Goal: Information Seeking & Learning: Learn about a topic

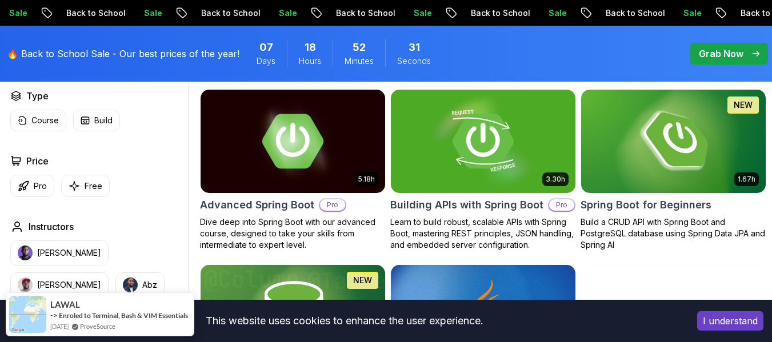
scroll to position [343, 0]
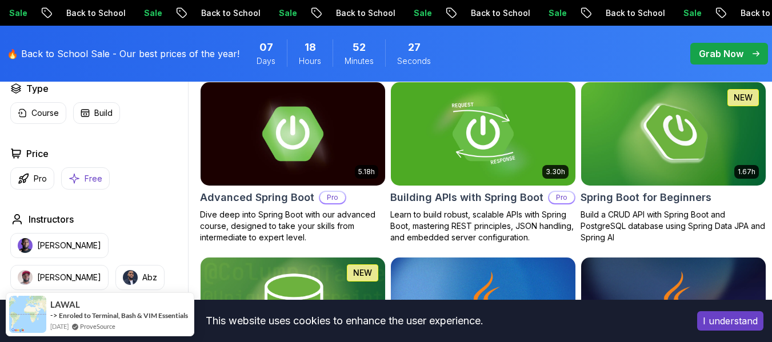
click at [92, 184] on p "Free" at bounding box center [94, 178] width 18 height 11
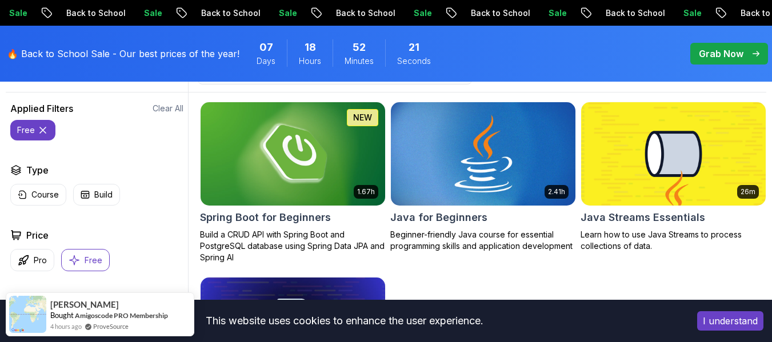
scroll to position [343, 0]
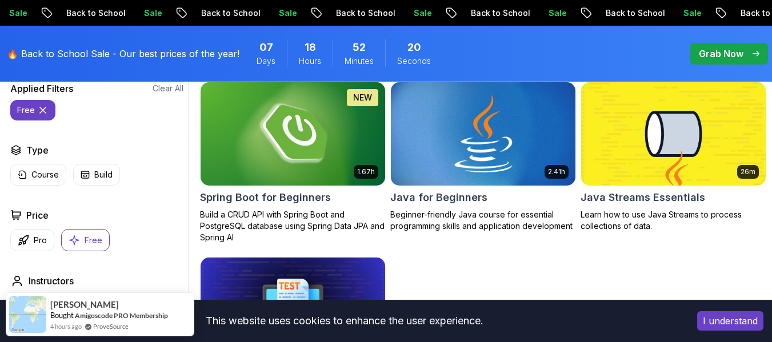
click at [507, 177] on img at bounding box center [483, 133] width 194 height 109
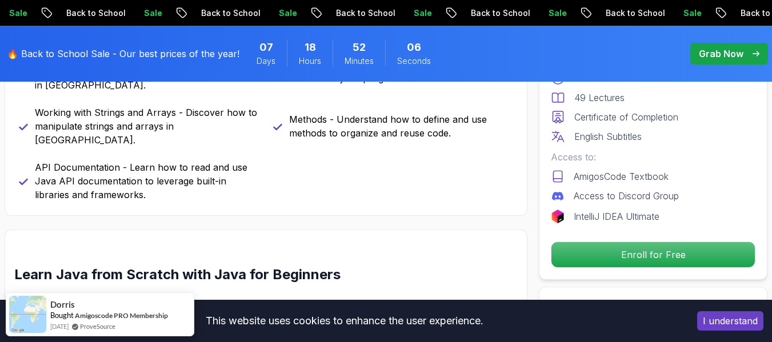
scroll to position [857, 0]
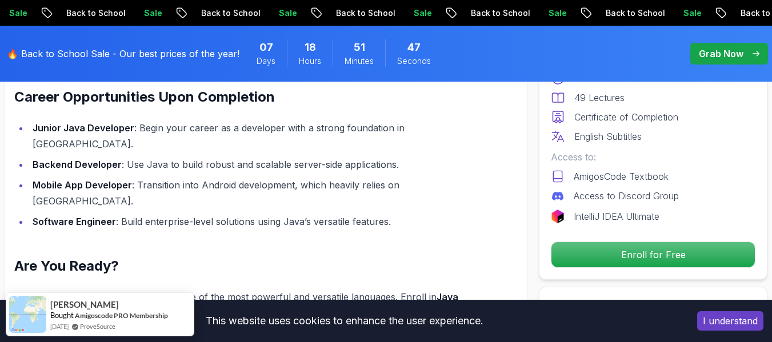
scroll to position [1372, 0]
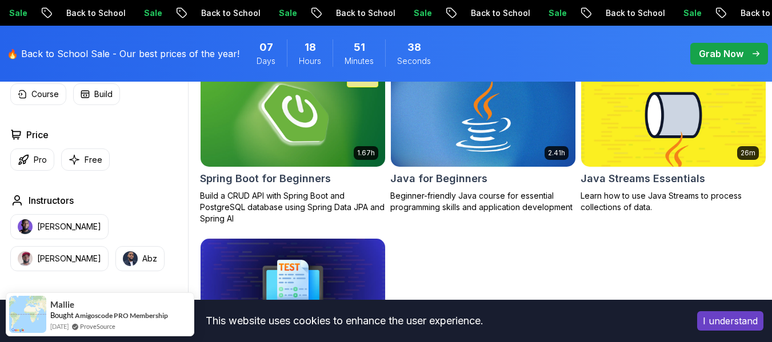
scroll to position [343, 0]
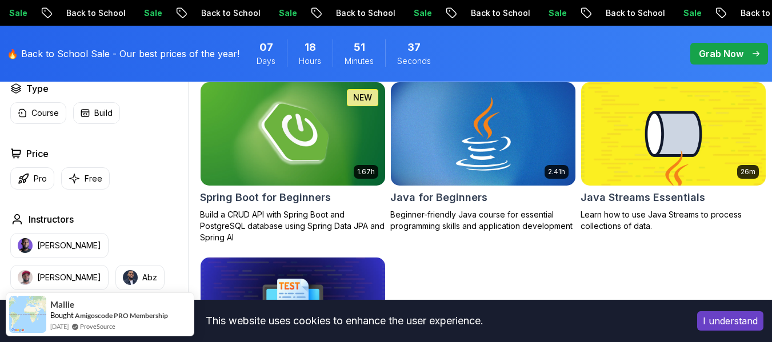
click at [302, 145] on img at bounding box center [293, 133] width 194 height 109
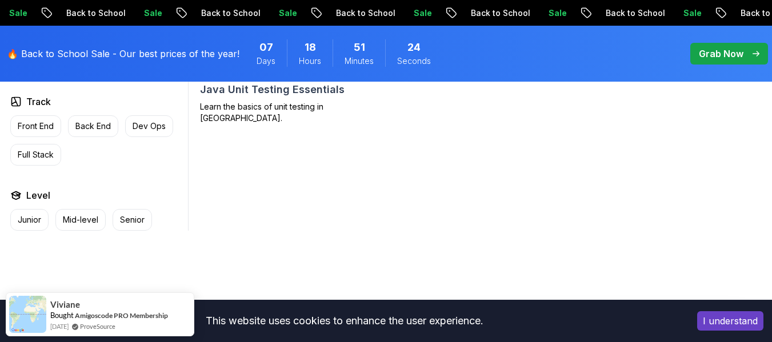
scroll to position [572, 0]
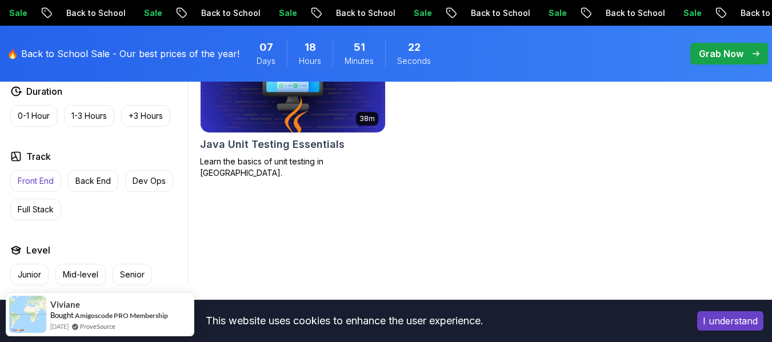
click at [35, 180] on p "Front End" at bounding box center [36, 180] width 36 height 11
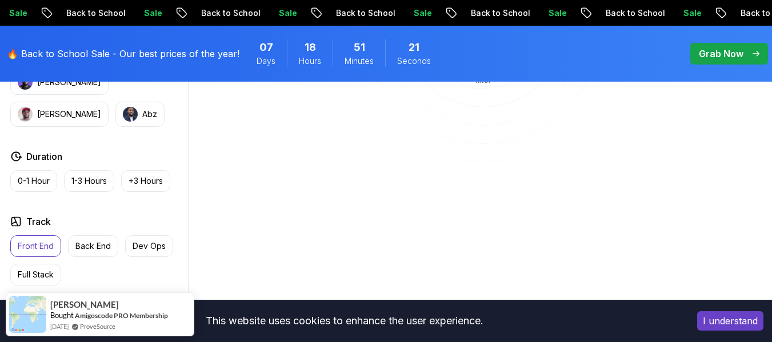
scroll to position [572, 0]
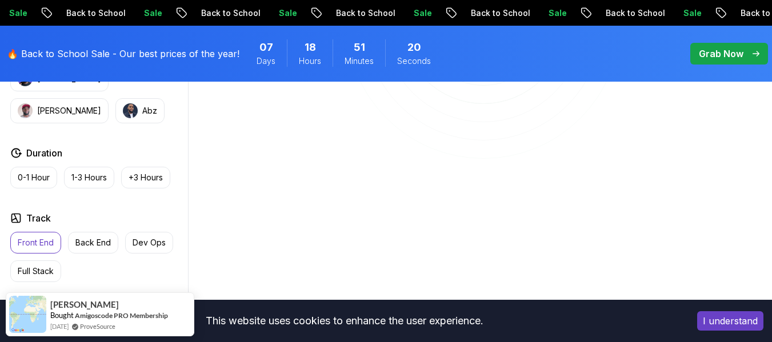
click at [41, 237] on p "Front End" at bounding box center [36, 242] width 36 height 11
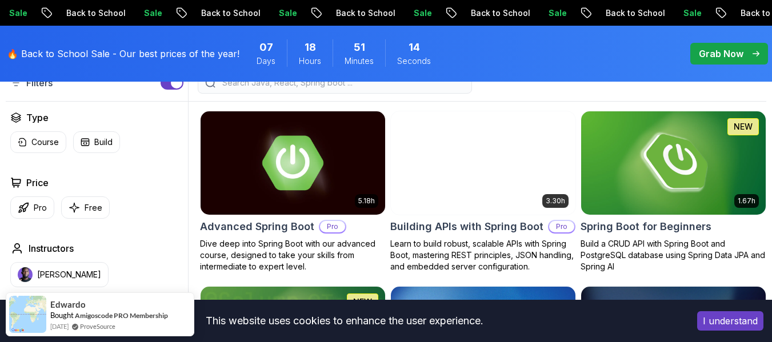
scroll to position [286, 0]
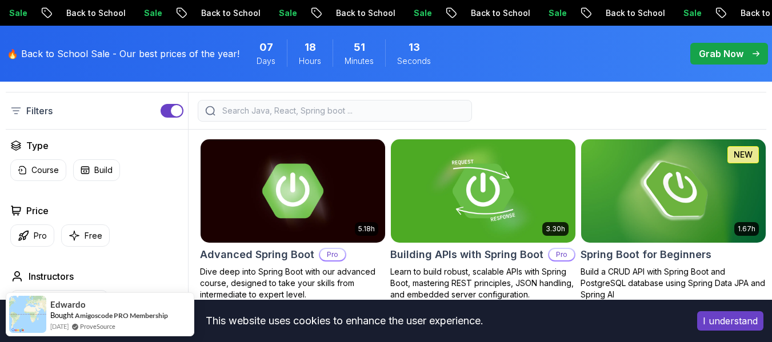
click at [744, 314] on button "I understand" at bounding box center [730, 321] width 66 height 19
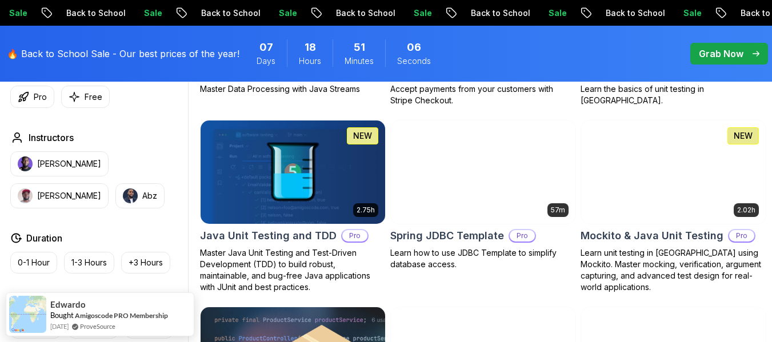
scroll to position [1372, 0]
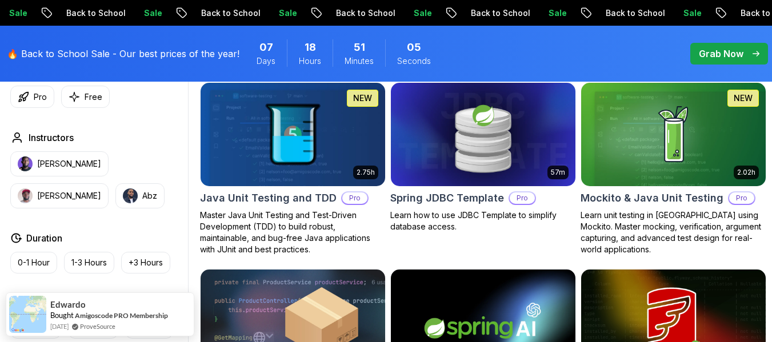
click at [315, 171] on img at bounding box center [293, 134] width 194 height 109
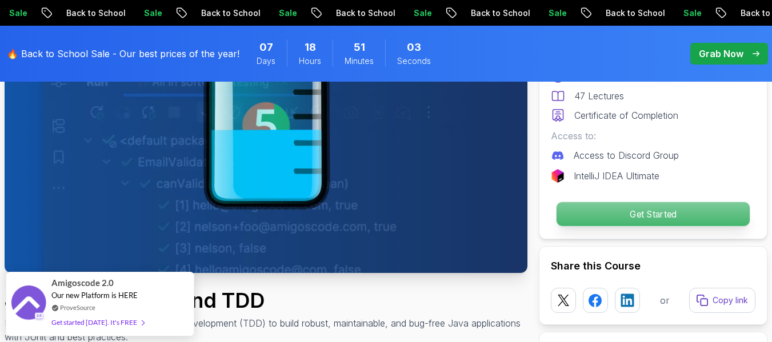
click at [587, 209] on p "Get Started" at bounding box center [653, 214] width 193 height 24
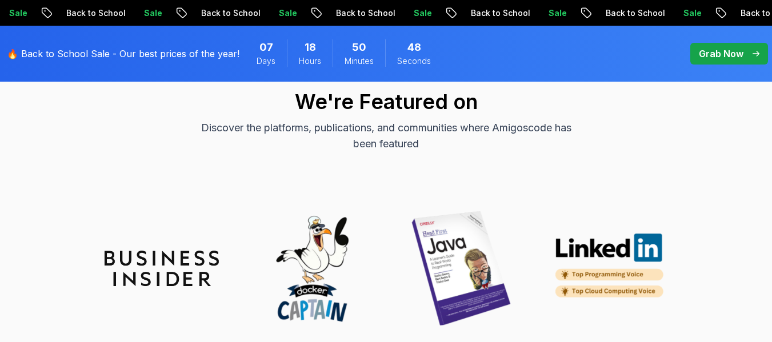
scroll to position [3822, 0]
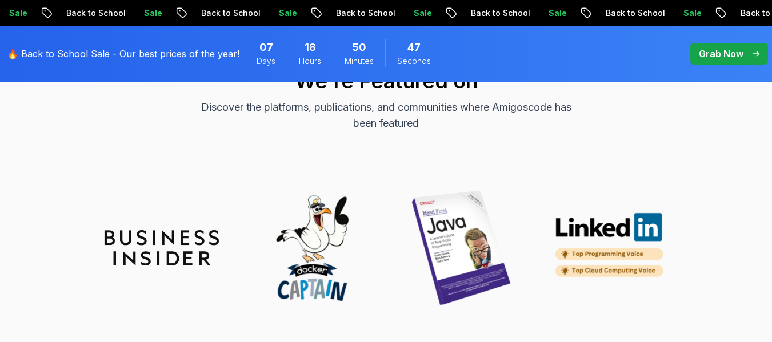
click at [320, 260] on img at bounding box center [311, 248] width 114 height 114
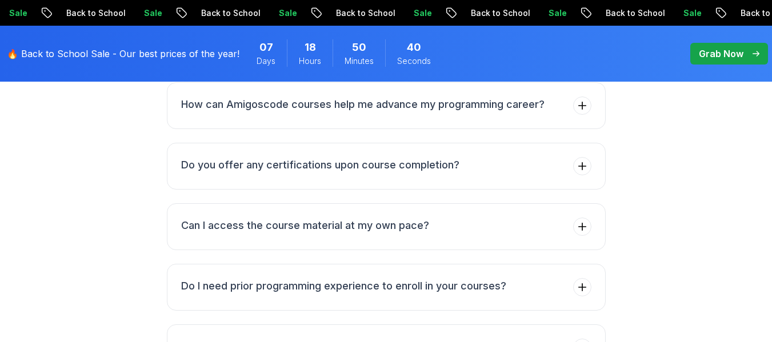
scroll to position [3180, 0]
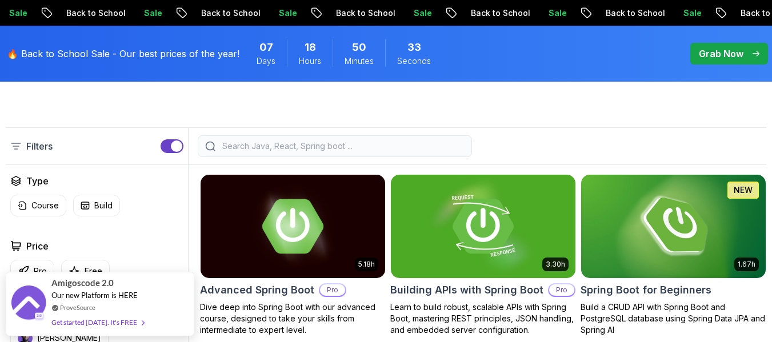
scroll to position [316, 0]
